Goal: Task Accomplishment & Management: Manage account settings

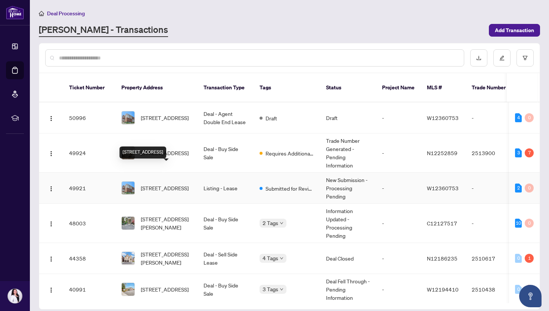
click at [166, 146] on div "[STREET_ADDRESS]" at bounding box center [143, 152] width 47 height 12
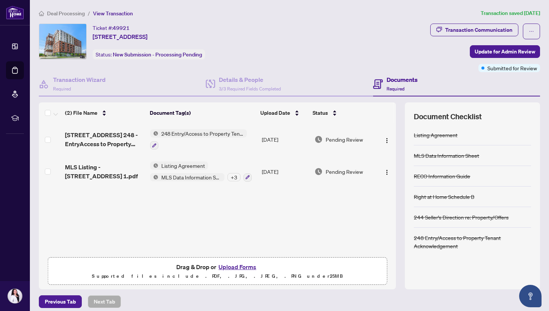
click at [64, 11] on span "Deal Processing" at bounding box center [66, 13] width 38 height 7
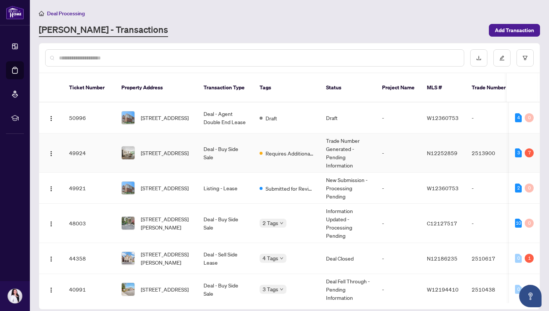
click at [159, 149] on span "[STREET_ADDRESS]" at bounding box center [165, 153] width 48 height 8
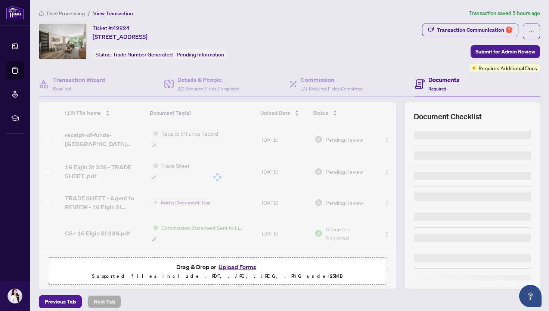
click at [73, 13] on span "Deal Processing" at bounding box center [66, 13] width 38 height 7
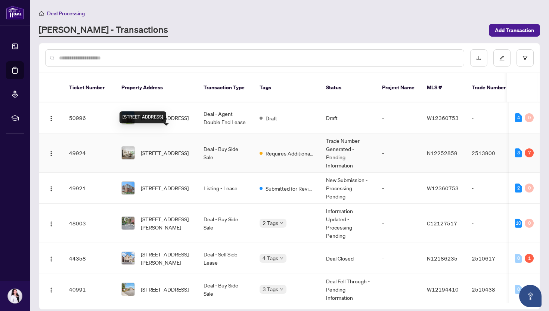
click at [162, 149] on span "[STREET_ADDRESS]" at bounding box center [165, 153] width 48 height 8
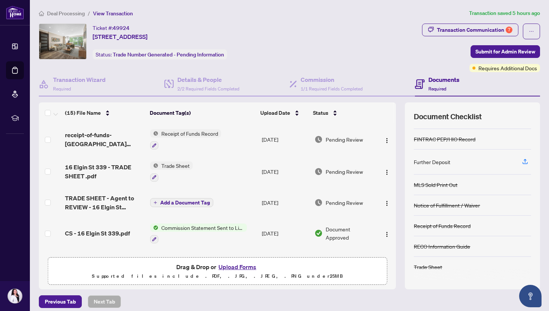
click at [237, 265] on button "Upload Forms" at bounding box center [237, 267] width 42 height 10
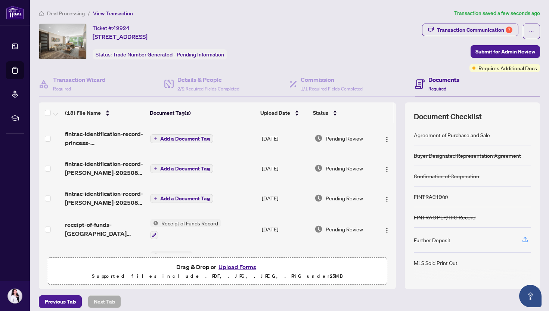
click at [174, 136] on span "Add a Document Tag" at bounding box center [185, 138] width 50 height 5
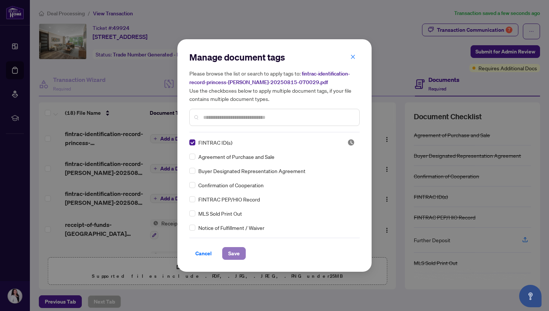
click at [229, 255] on span "Save" at bounding box center [234, 253] width 12 height 12
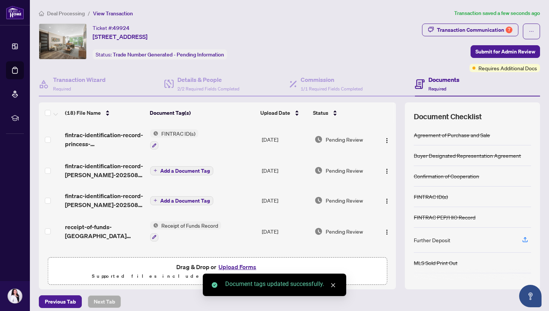
click at [159, 171] on button "Add a Document Tag" at bounding box center [181, 170] width 63 height 9
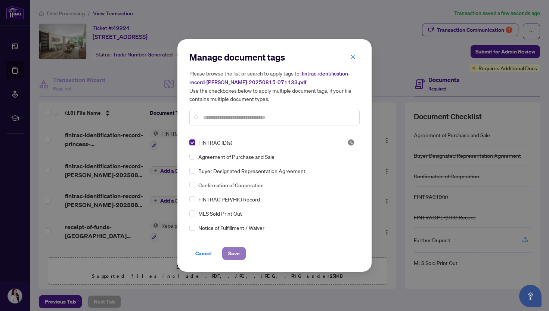
click at [235, 254] on span "Save" at bounding box center [234, 253] width 12 height 12
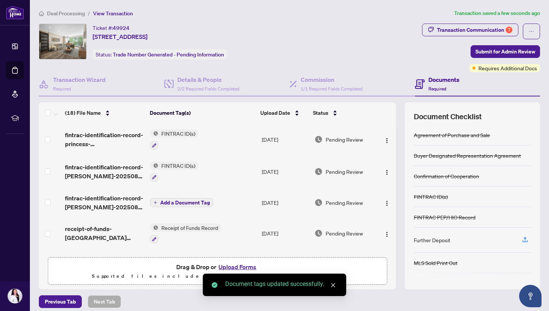
click at [159, 201] on button "Add a Document Tag" at bounding box center [181, 202] width 63 height 9
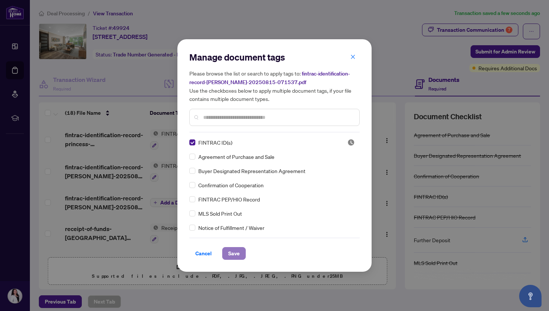
click at [232, 252] on span "Save" at bounding box center [234, 253] width 12 height 12
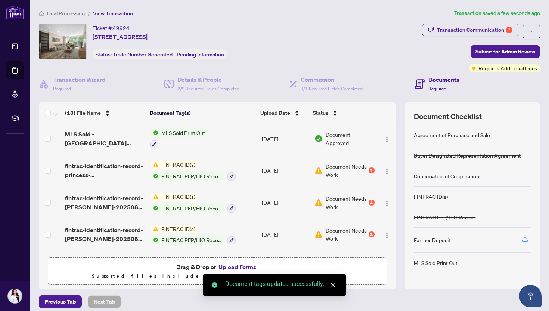
scroll to position [260, 0]
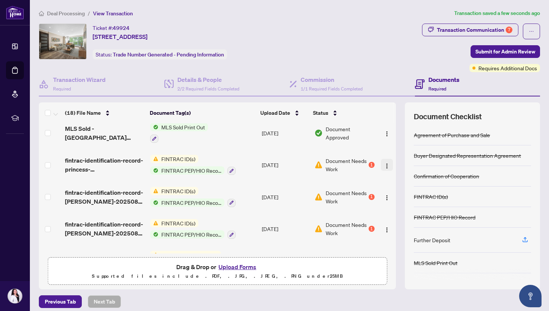
click at [384, 163] on img "button" at bounding box center [387, 166] width 6 height 6
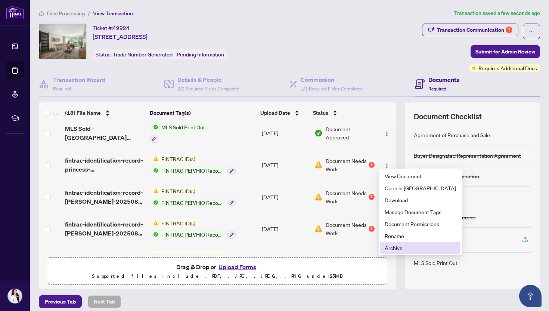
click at [390, 248] on span "Archive" at bounding box center [420, 247] width 71 height 8
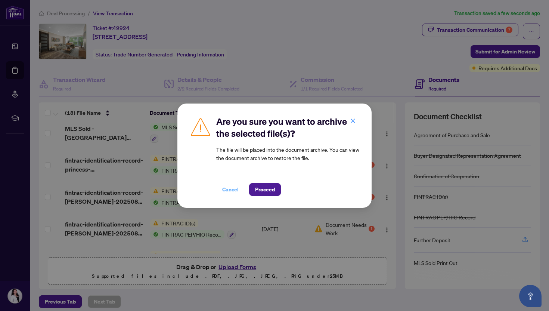
click at [236, 186] on span "Cancel" at bounding box center [230, 189] width 16 height 12
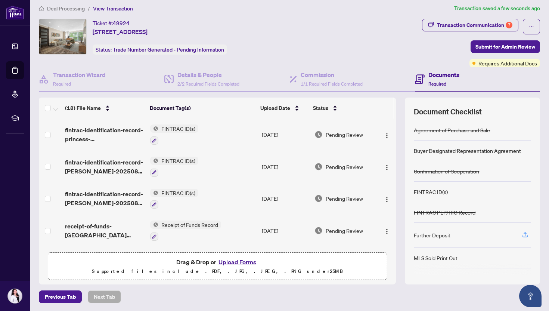
scroll to position [78, 0]
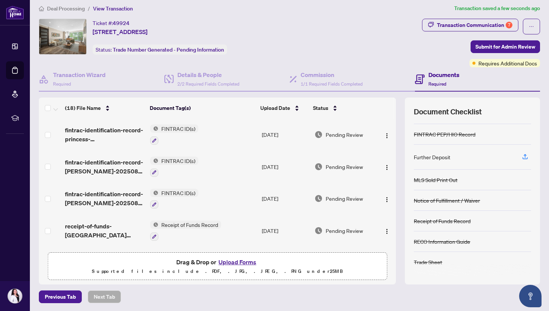
click at [68, 5] on span "Deal Processing" at bounding box center [66, 8] width 38 height 7
